Goal: Transaction & Acquisition: Purchase product/service

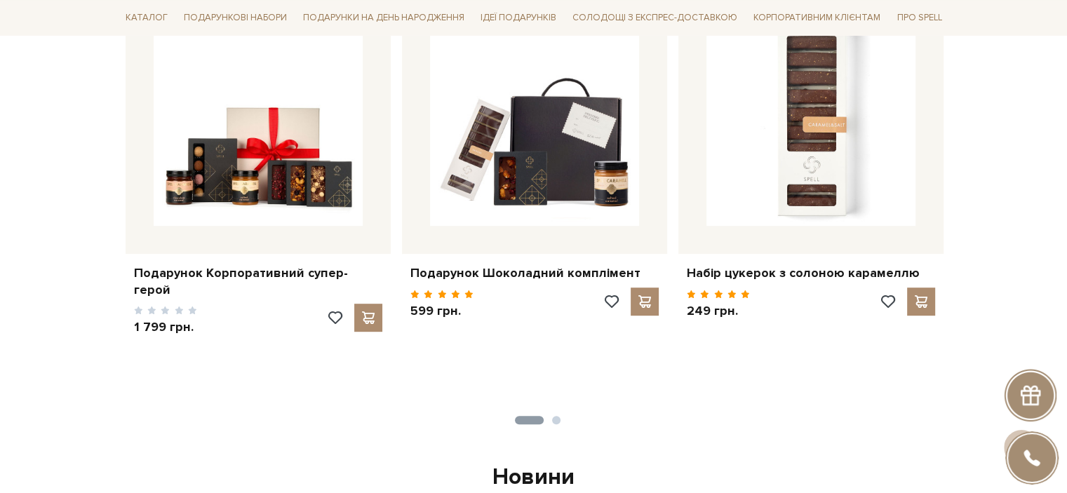
scroll to position [701, 0]
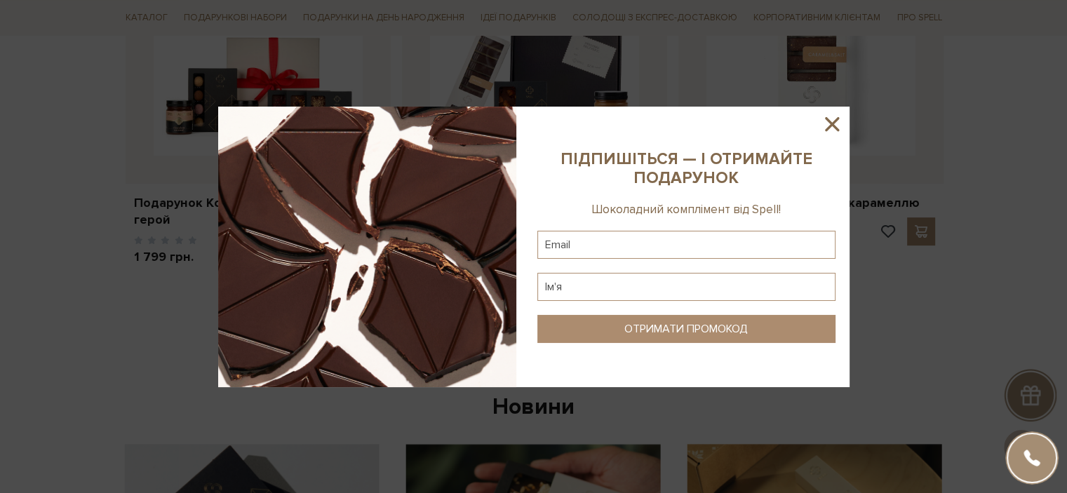
click at [835, 129] on icon at bounding box center [832, 124] width 24 height 24
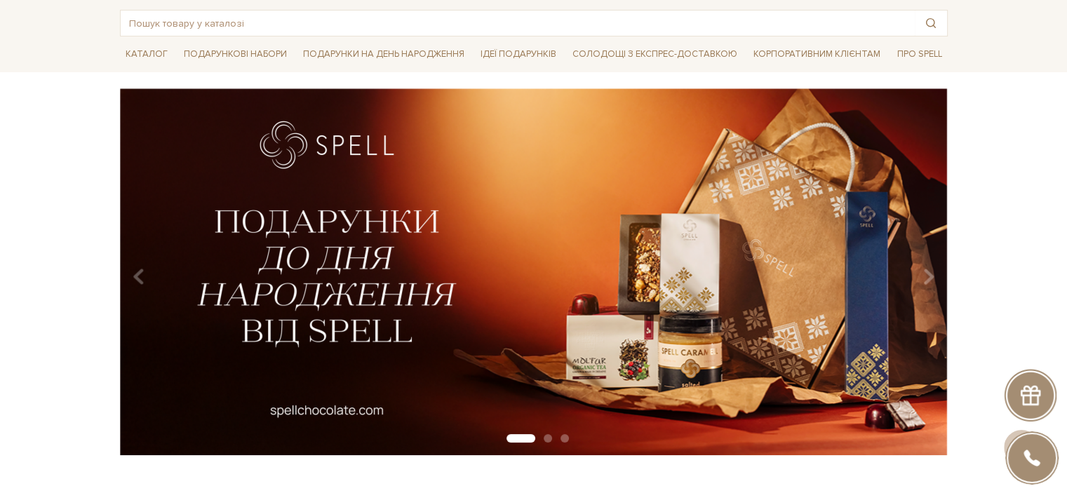
scroll to position [0, 0]
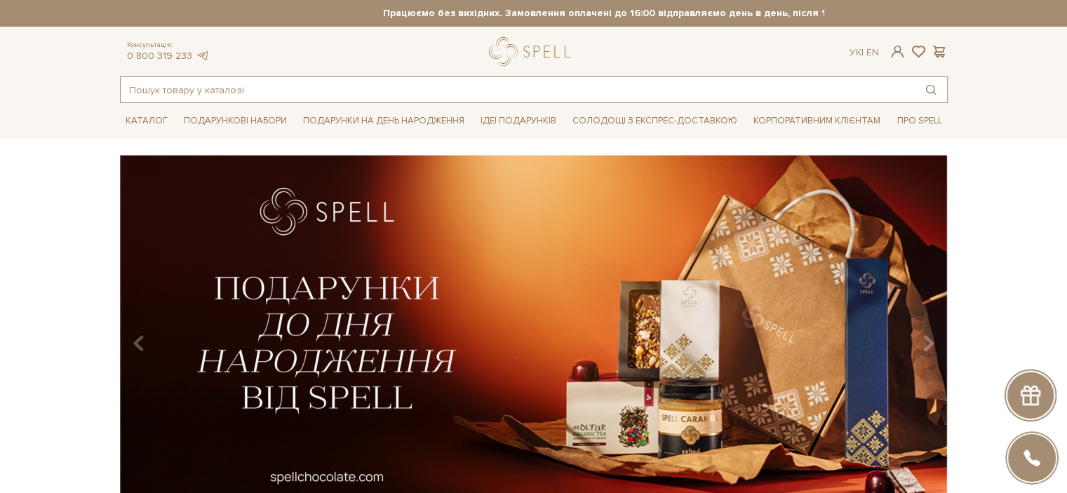
click at [203, 93] on input "text" at bounding box center [518, 89] width 794 height 25
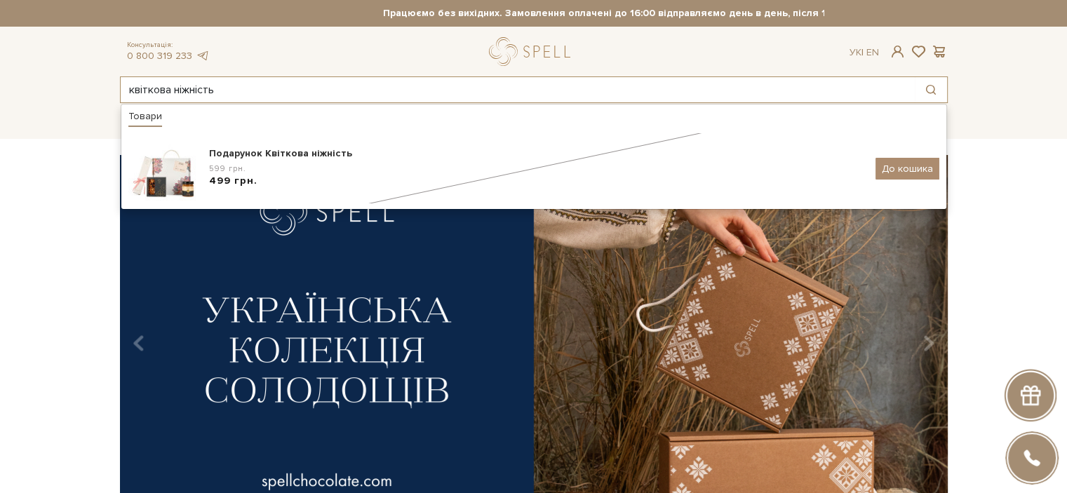
type input "квіткова ніжність"
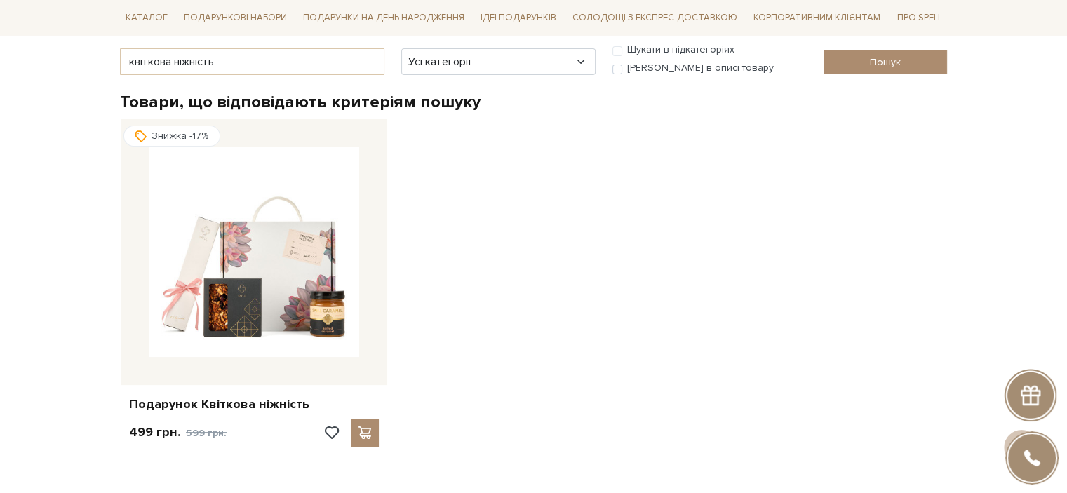
scroll to position [70, 0]
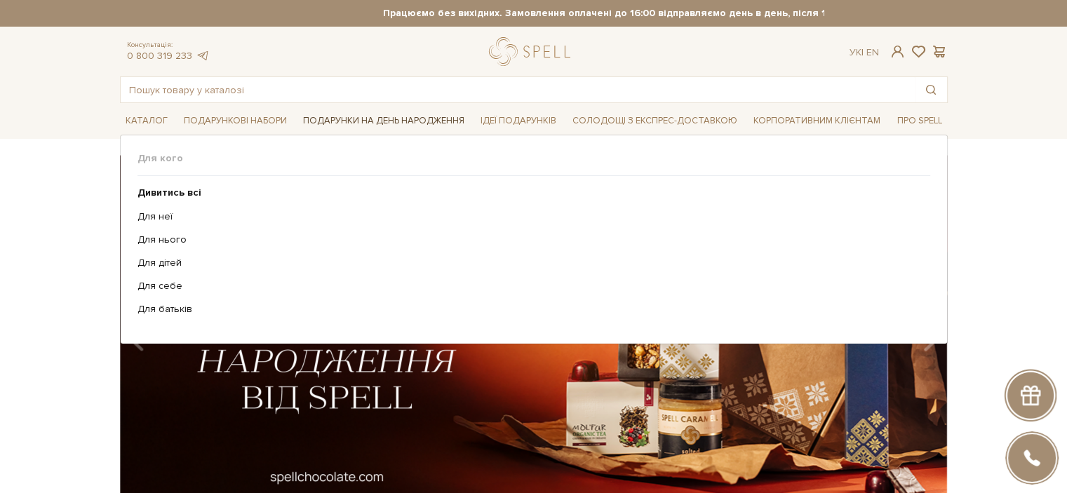
click at [340, 121] on span "Подарунки на День народження" at bounding box center [383, 121] width 173 height 22
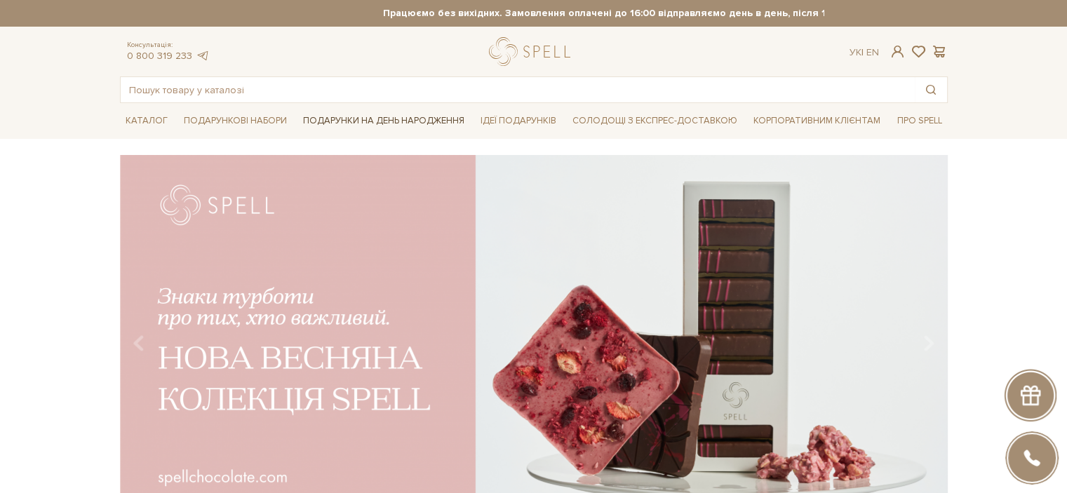
click at [356, 116] on span "Подарунки на День народження" at bounding box center [383, 121] width 173 height 22
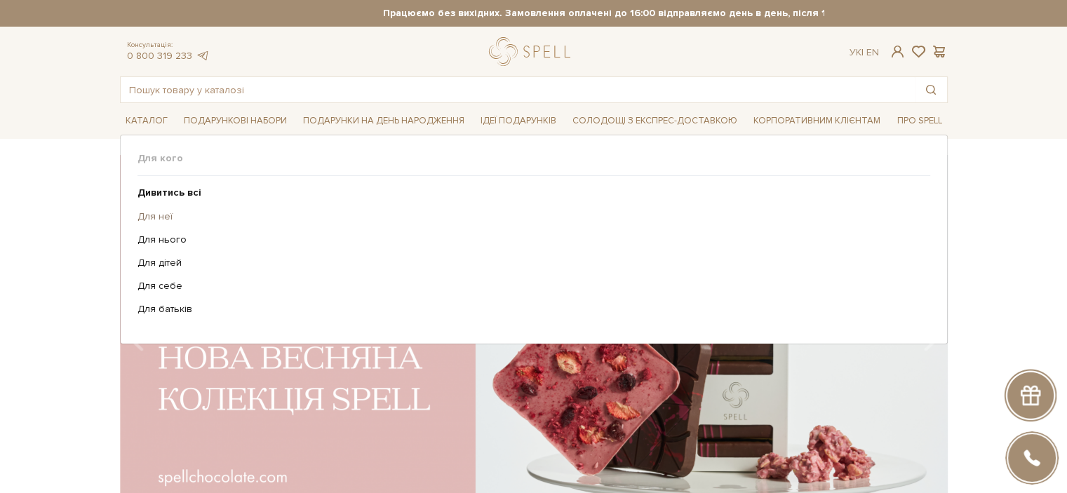
click at [161, 211] on link "Для неї" at bounding box center [528, 216] width 782 height 13
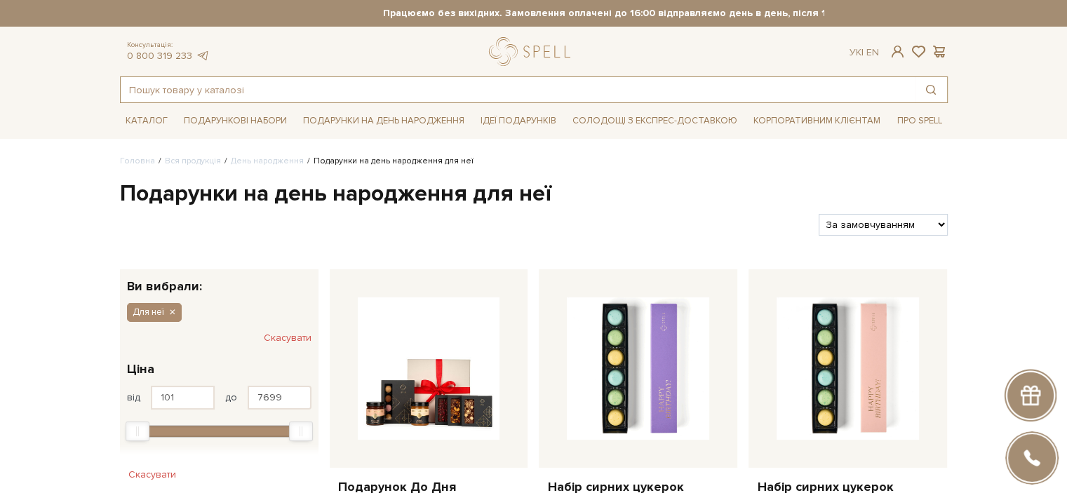
click at [238, 92] on input "text" at bounding box center [518, 89] width 794 height 25
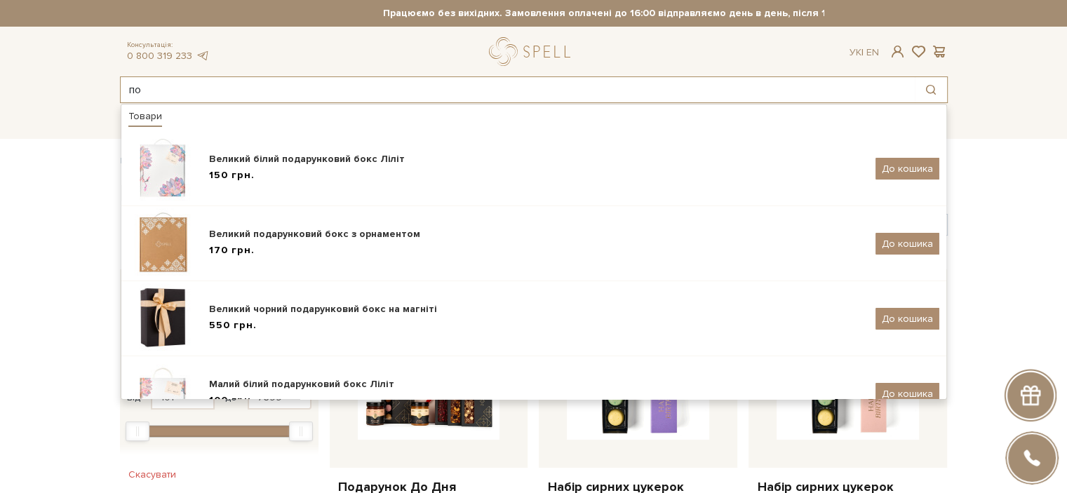
type input "п"
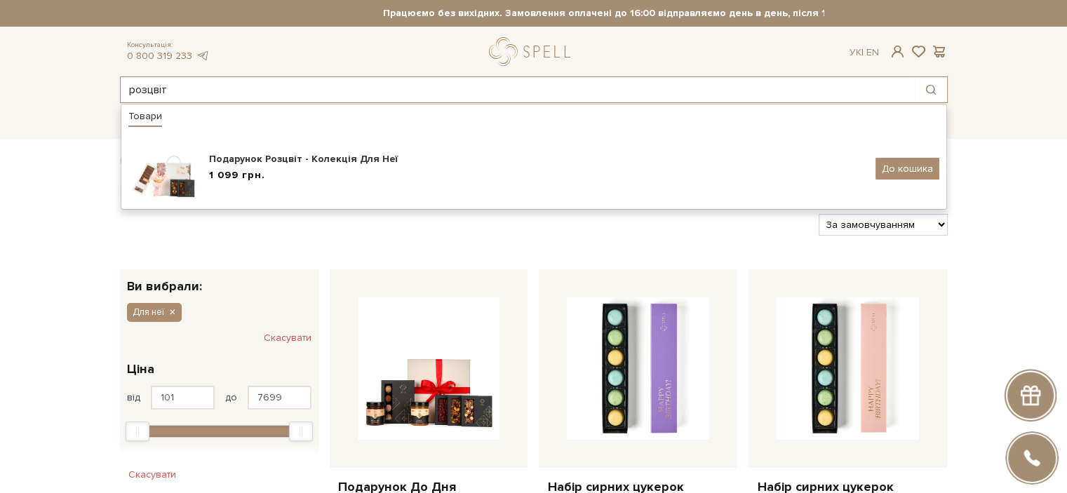
type input "розцвіт"
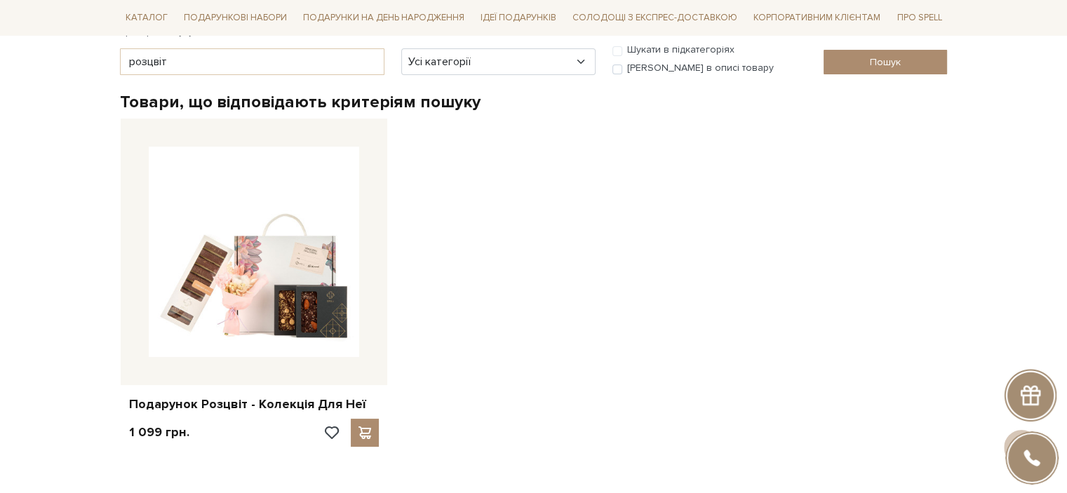
scroll to position [210, 0]
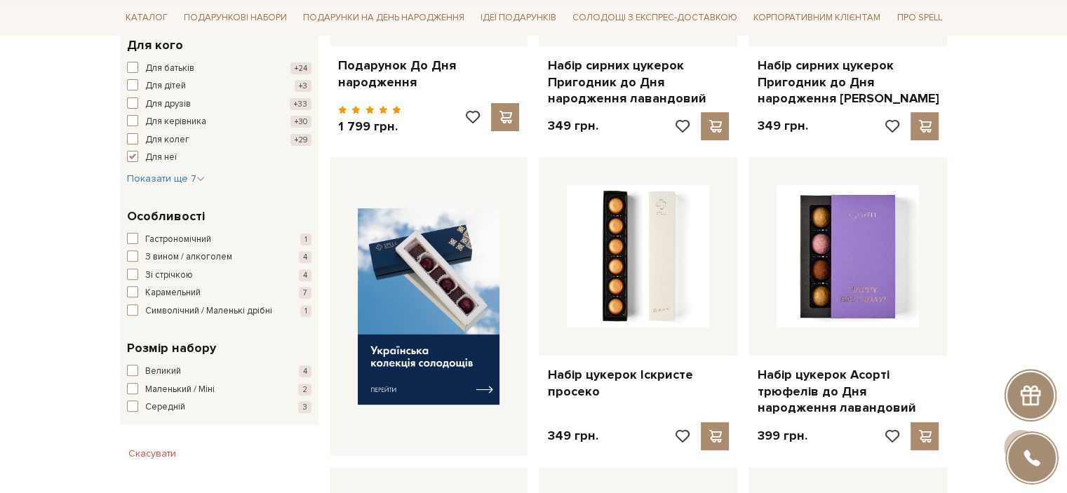
scroll to position [210, 0]
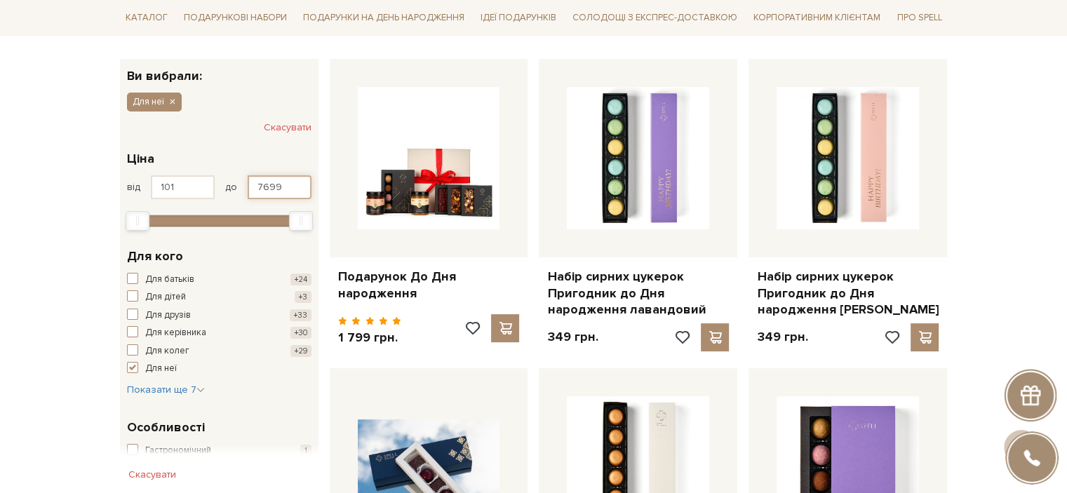
drag, startPoint x: 278, startPoint y: 191, endPoint x: 253, endPoint y: 188, distance: 24.7
click at [253, 188] on input "7699" at bounding box center [280, 187] width 64 height 24
type input "1000"
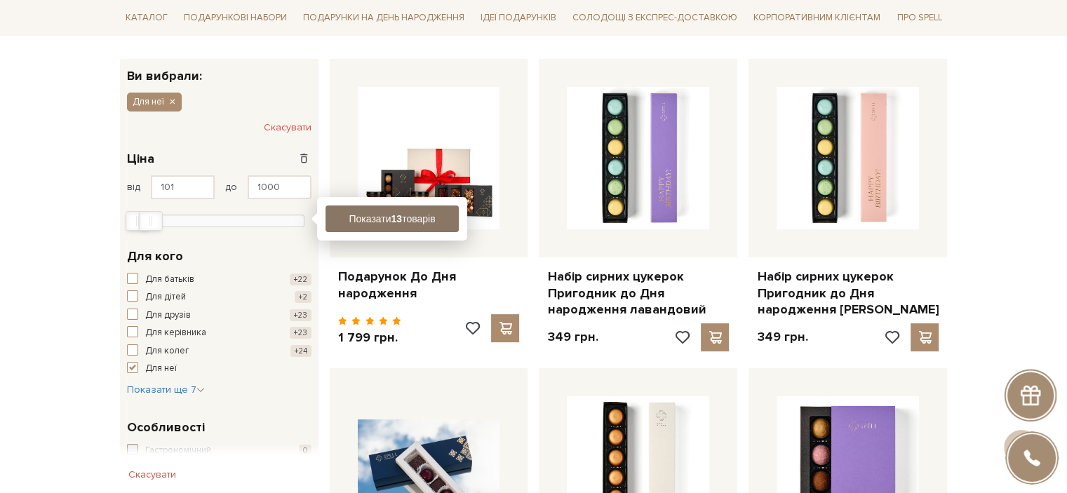
click at [356, 212] on button "Показати 13 товарів" at bounding box center [391, 218] width 133 height 27
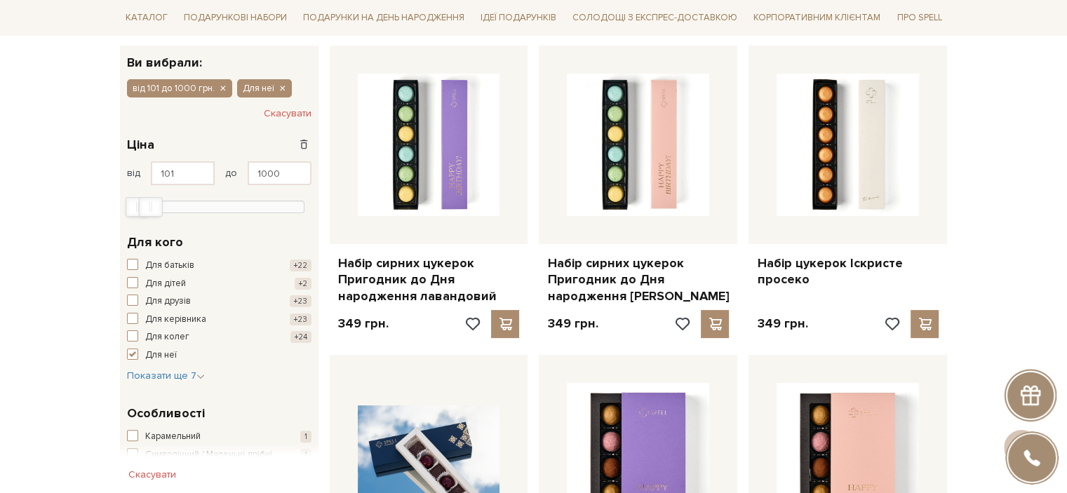
scroll to position [140, 0]
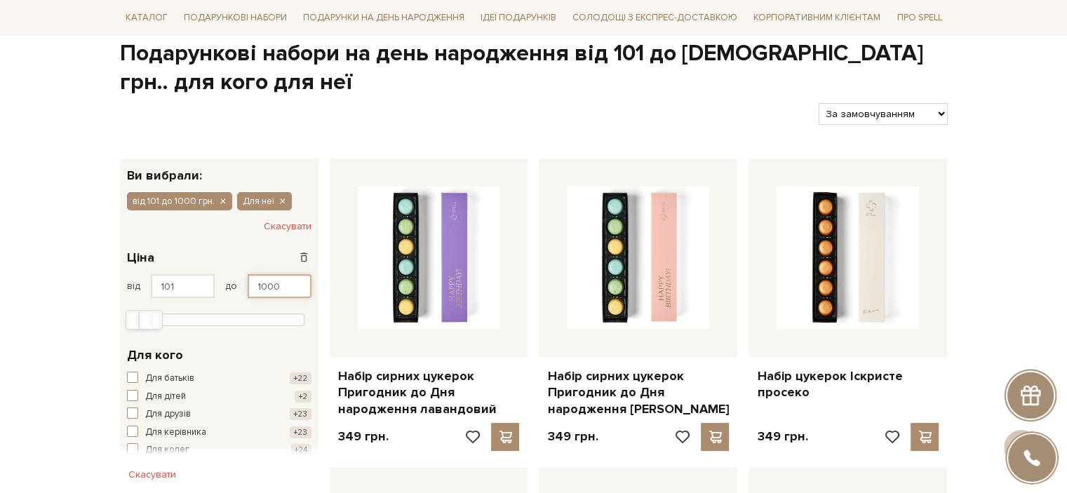
click at [281, 285] on input "1000" at bounding box center [280, 286] width 64 height 24
click at [279, 285] on input "1000" at bounding box center [280, 286] width 64 height 24
click at [260, 288] on input "1000" at bounding box center [280, 286] width 64 height 24
type input "1100"
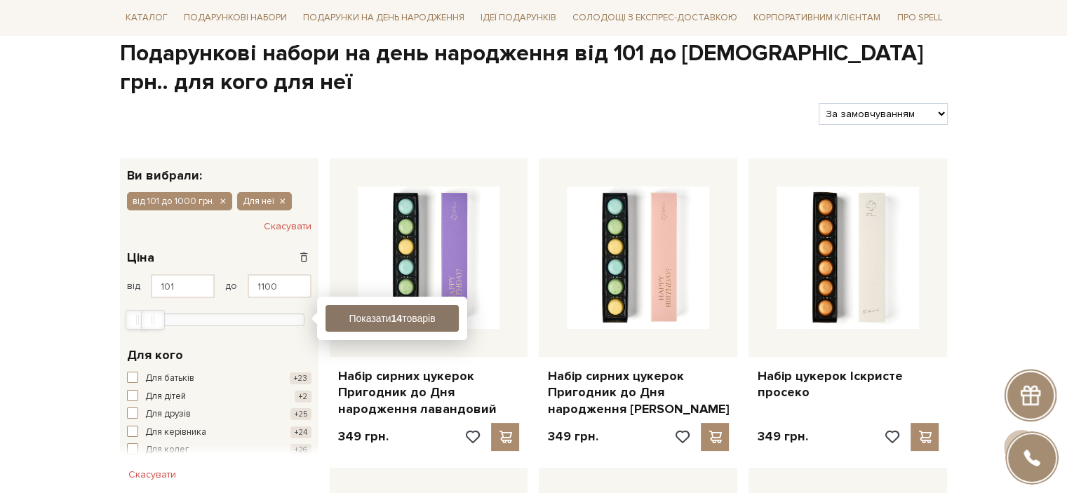
click at [391, 313] on b "14" at bounding box center [396, 318] width 11 height 11
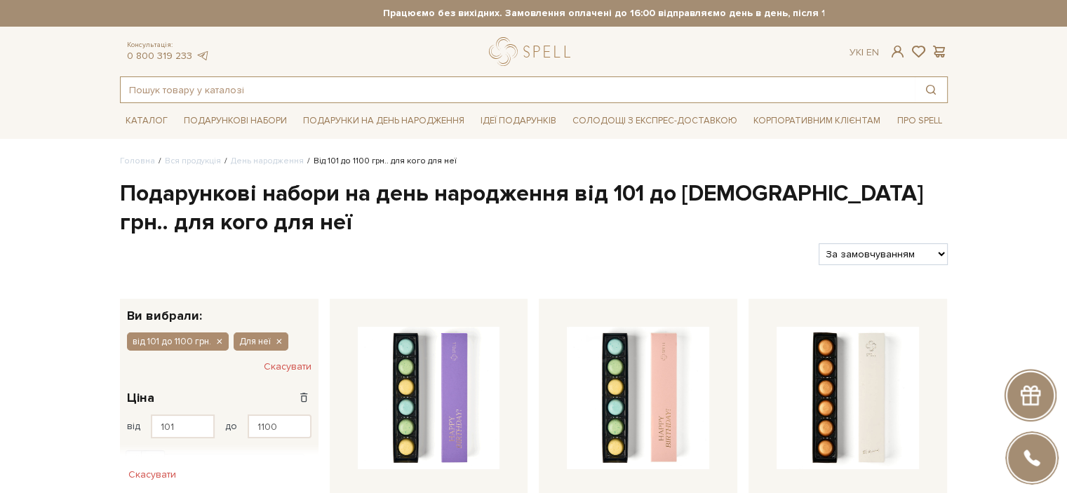
click at [247, 81] on input "text" at bounding box center [518, 89] width 794 height 25
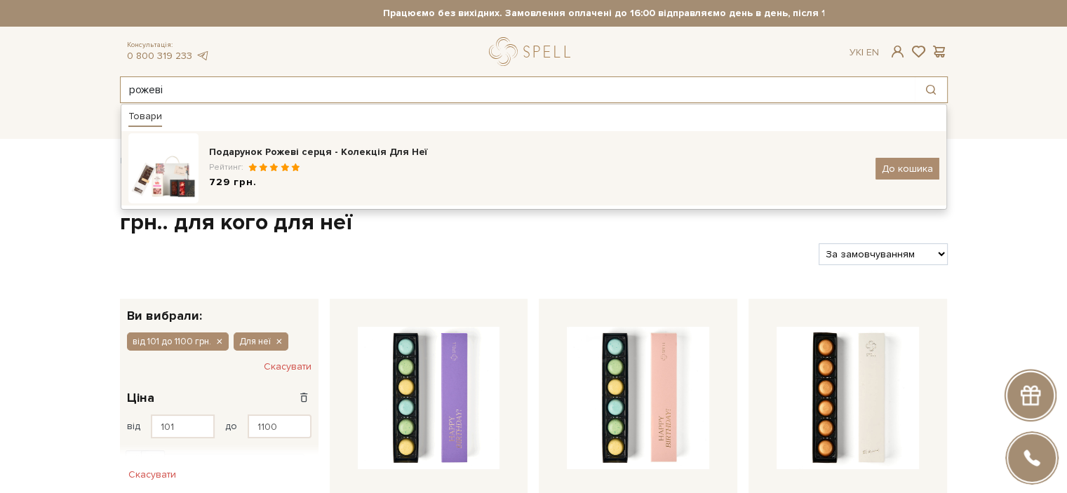
type input "рожеві"
click at [272, 151] on div "Подарунок Рожеві серця - Колекція Для Неї" at bounding box center [537, 152] width 656 height 14
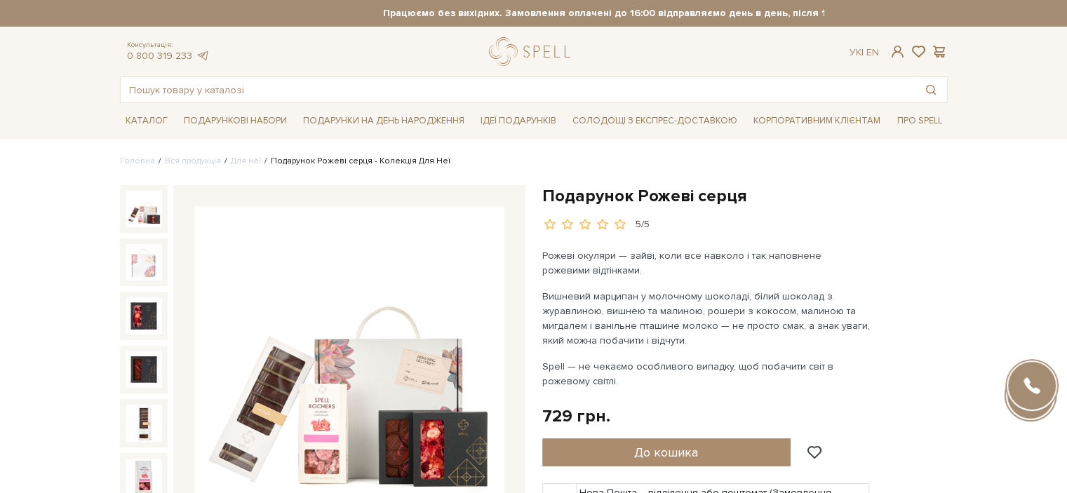
scroll to position [70, 0]
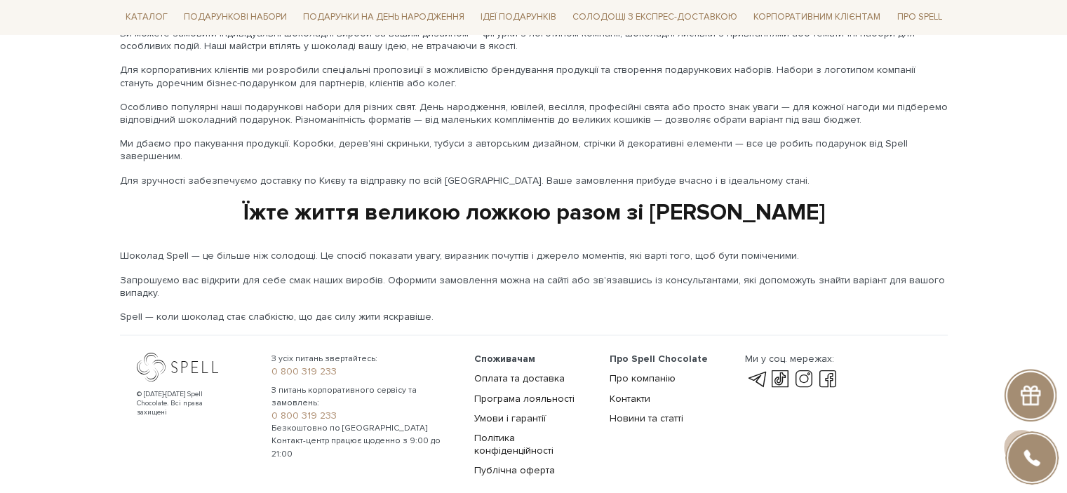
scroll to position [2367, 0]
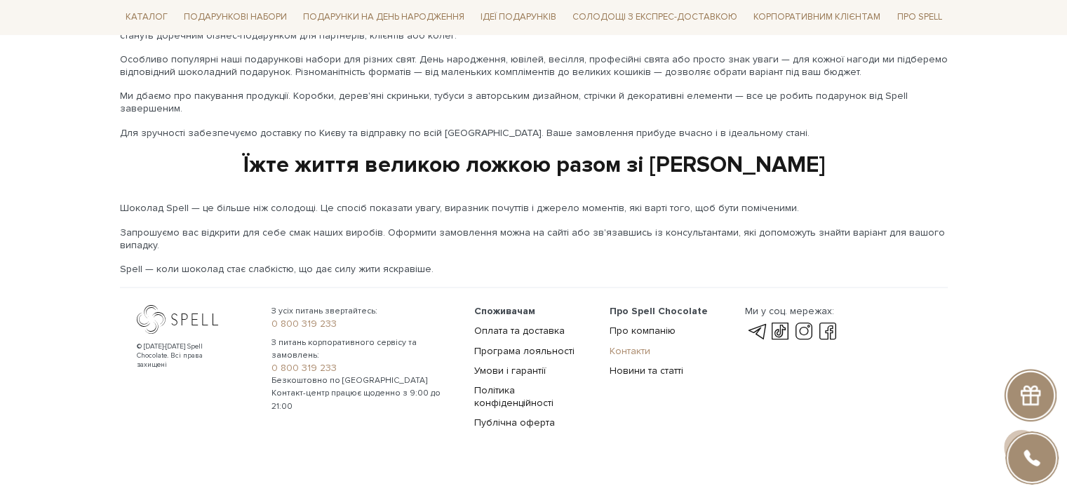
click at [639, 344] on link "Контакти" at bounding box center [629, 350] width 41 height 12
